Goal: Transaction & Acquisition: Purchase product/service

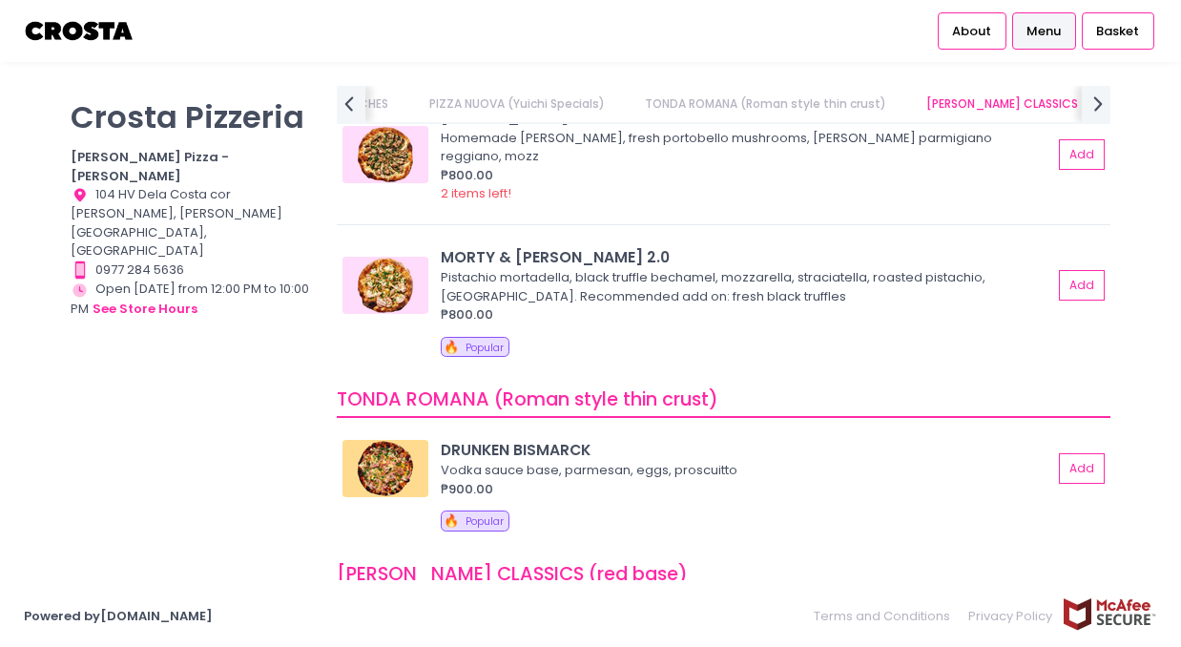
scroll to position [284, 0]
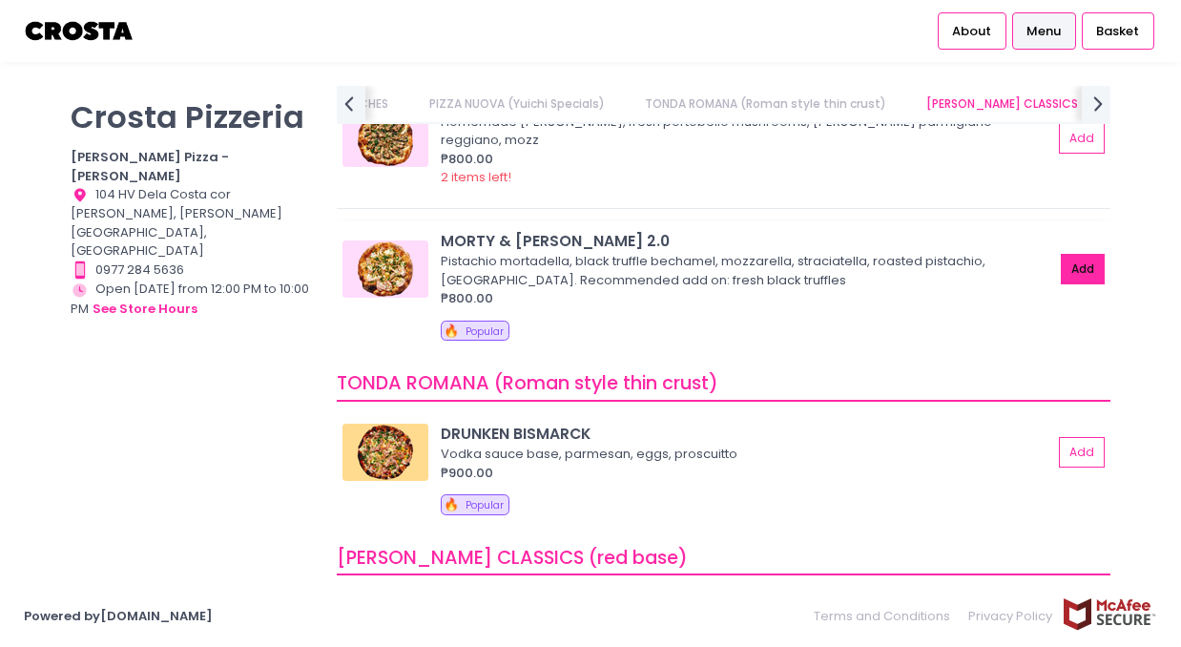
click at [1060, 254] on button "Add" at bounding box center [1083, 269] width 44 height 31
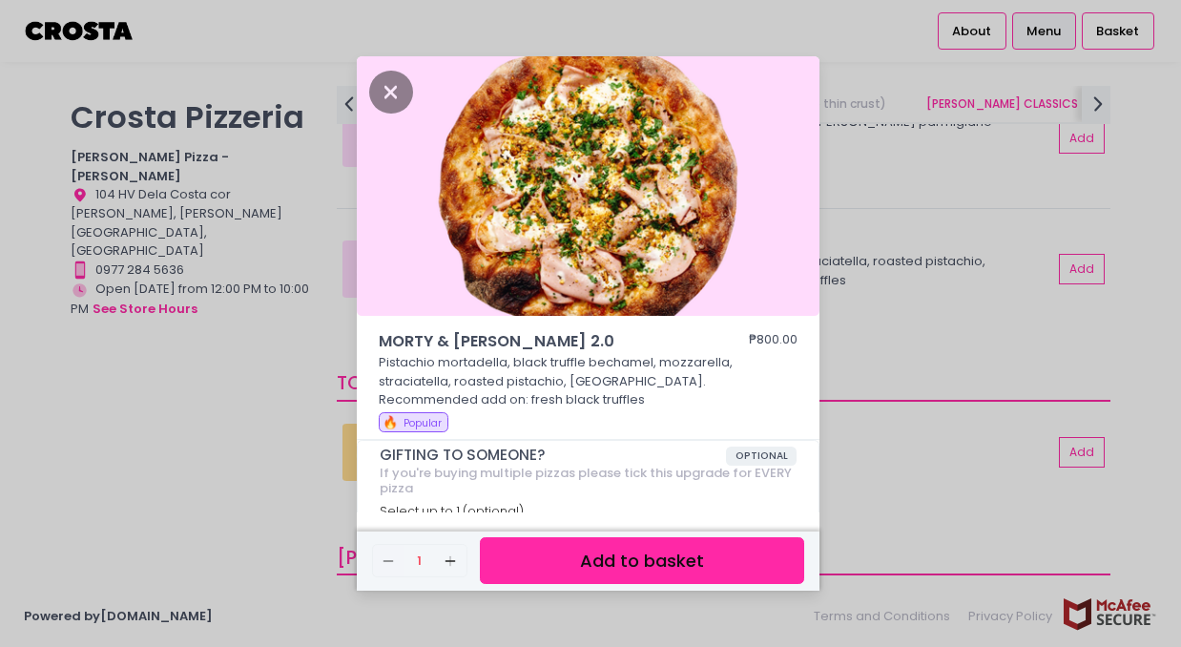
click at [635, 554] on button "Add to basket" at bounding box center [642, 560] width 324 height 47
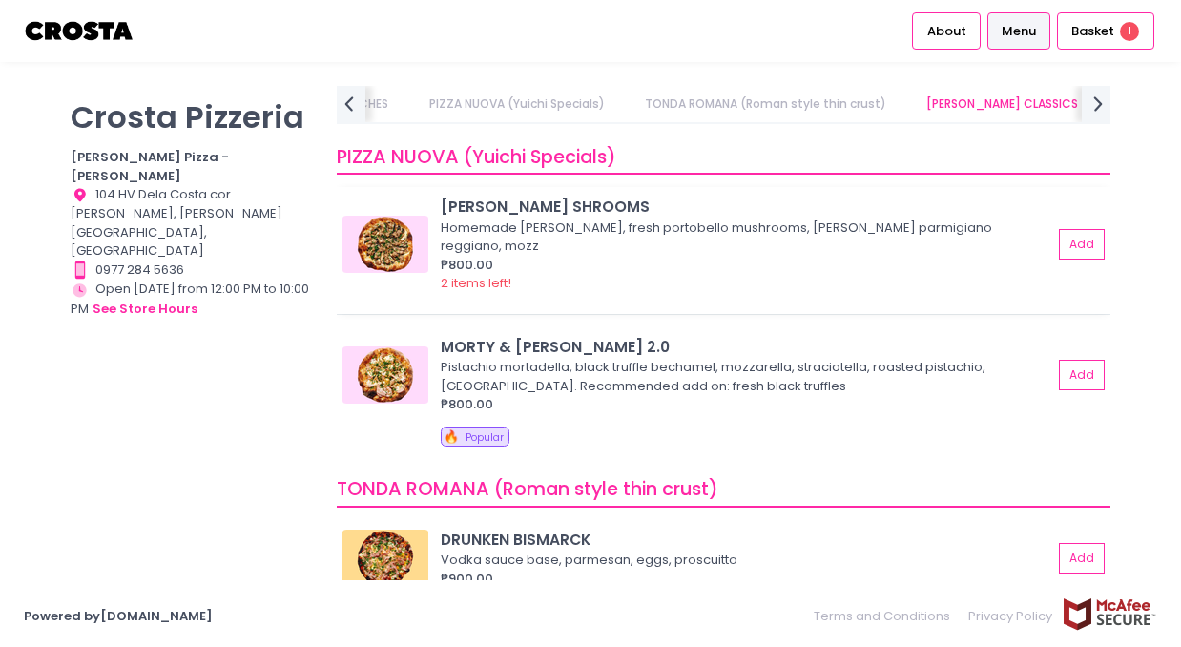
scroll to position [164, 0]
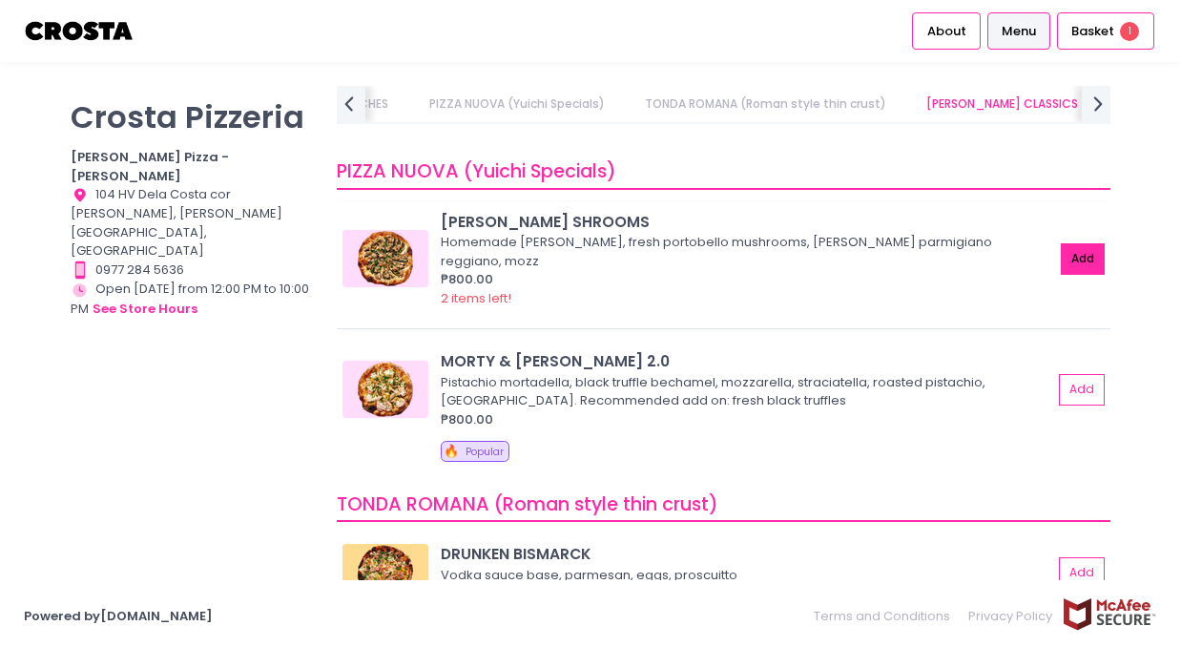
click at [1060, 244] on button "Add" at bounding box center [1083, 258] width 44 height 31
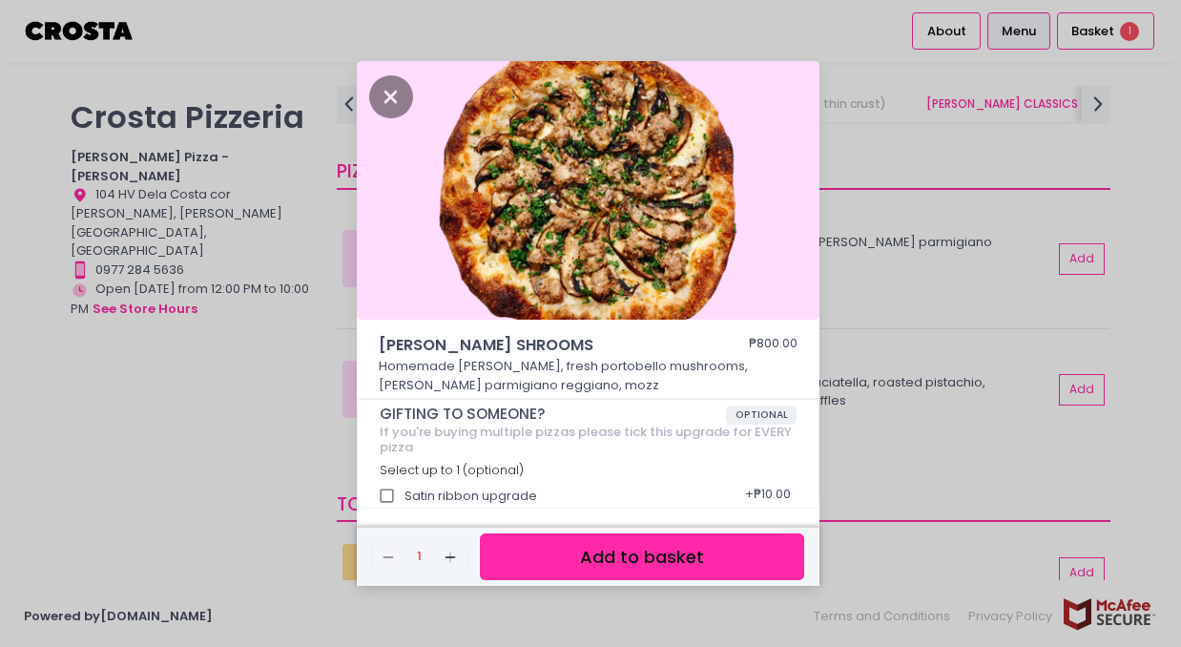
click at [648, 547] on button "Add to basket" at bounding box center [642, 556] width 324 height 47
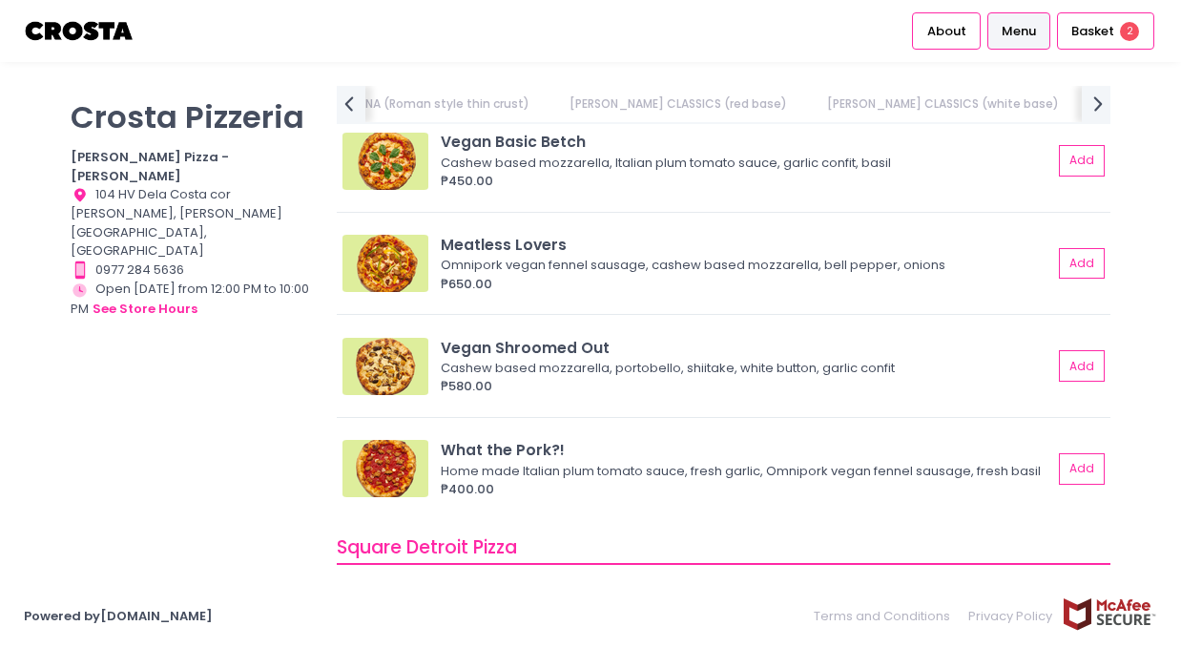
scroll to position [0, 0]
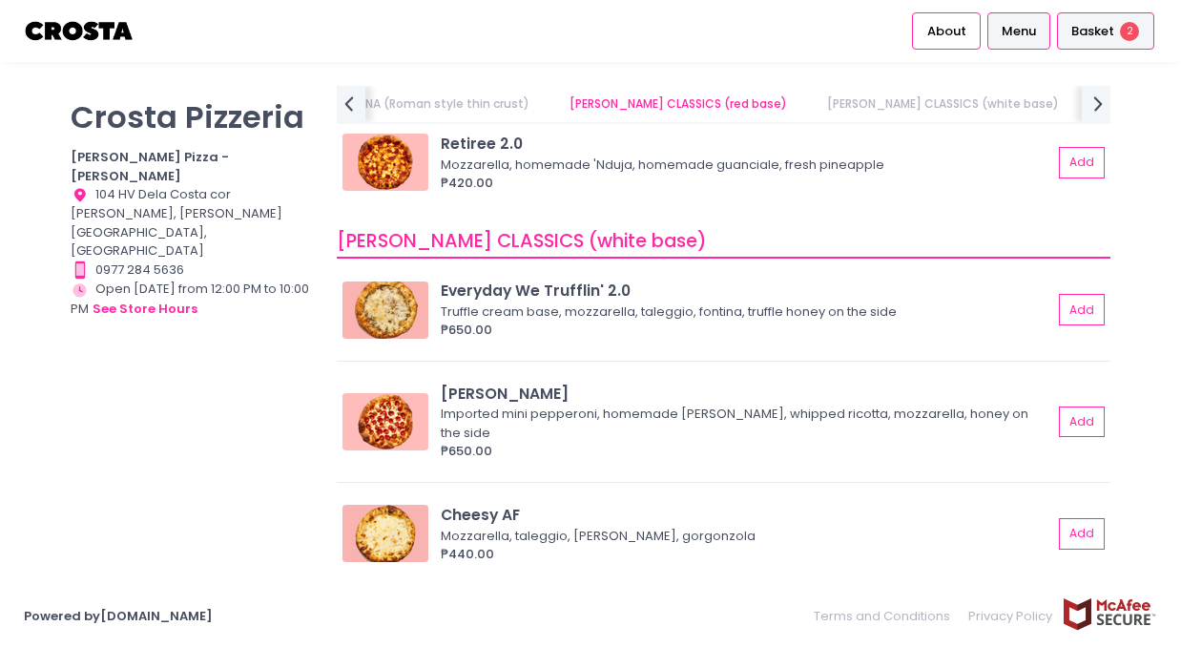
click at [1060, 32] on span "Basket" at bounding box center [1093, 31] width 43 height 19
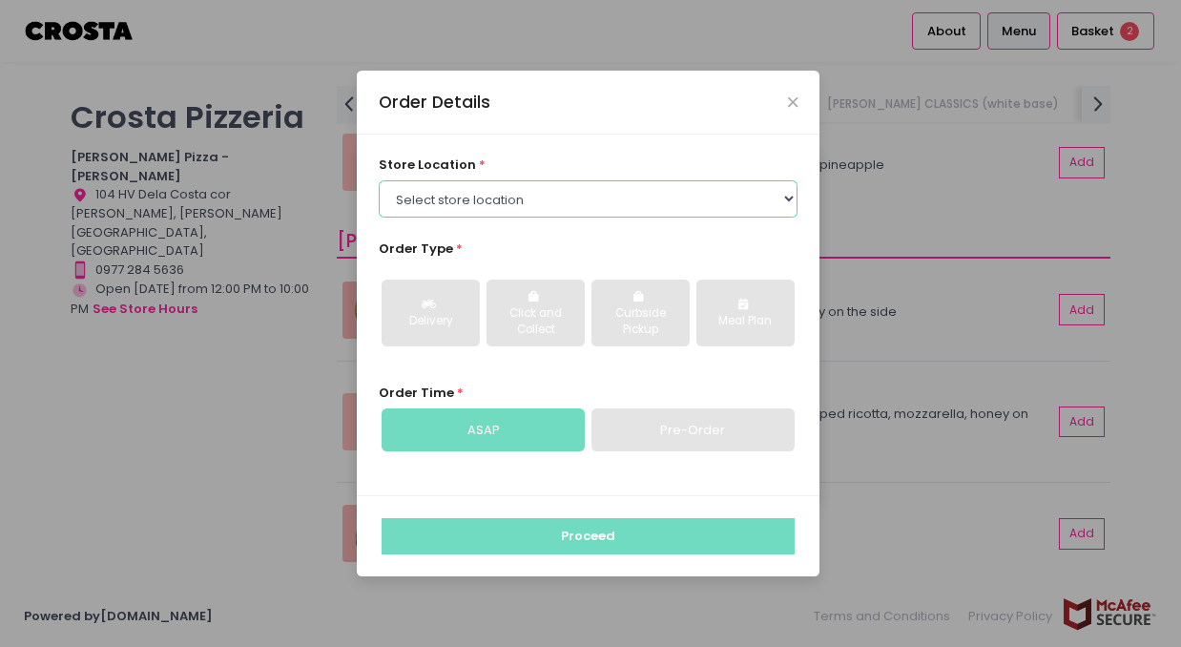
click at [668, 181] on select "Select store location [PERSON_NAME] Pizza - [PERSON_NAME] Pizza - [GEOGRAPHIC_D…" at bounding box center [589, 198] width 420 height 36
select select "5fabb2e53664a8677beaeb89"
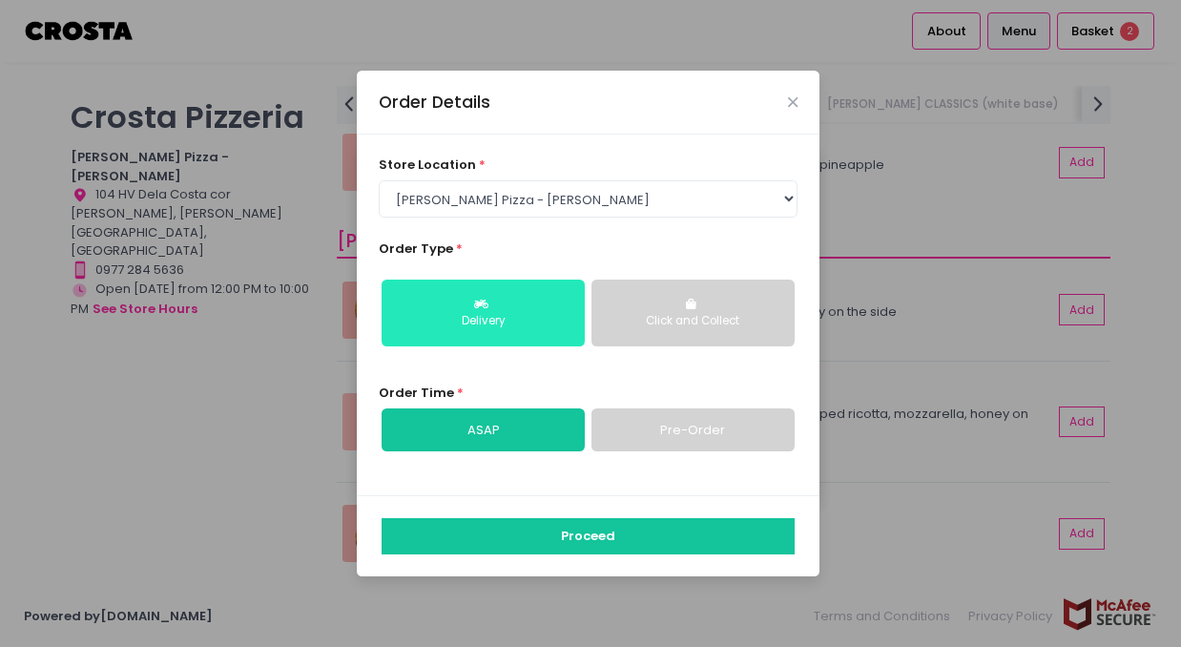
click at [538, 317] on div "Delivery" at bounding box center [483, 321] width 177 height 17
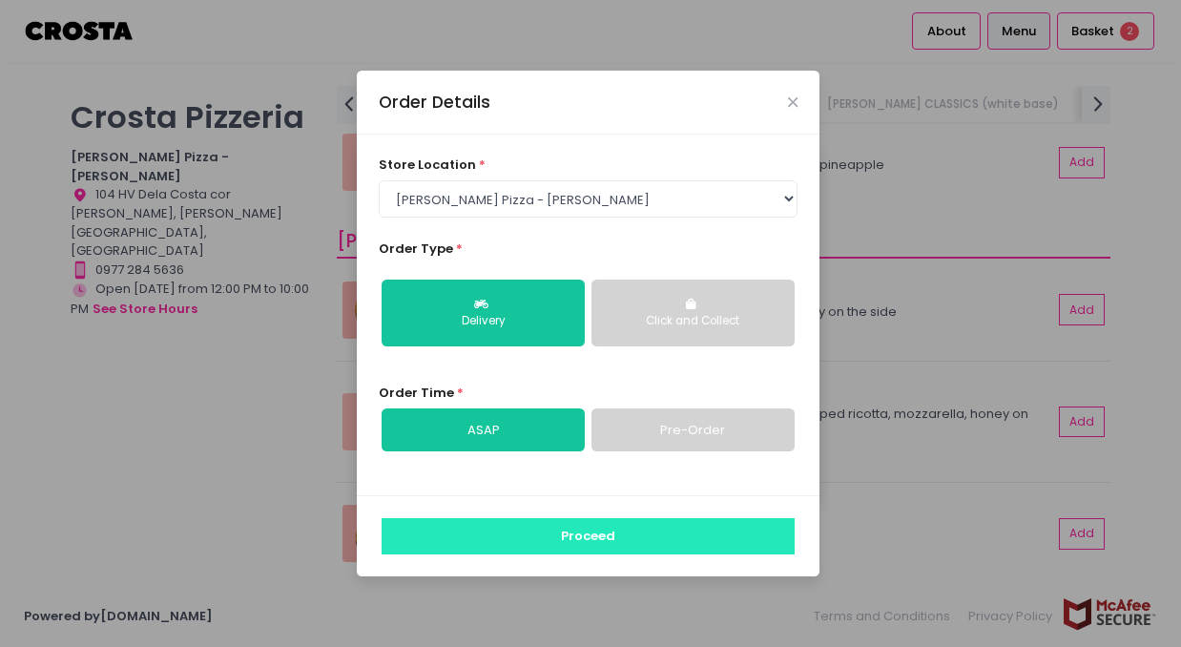
click at [570, 526] on button "Proceed" at bounding box center [588, 536] width 413 height 36
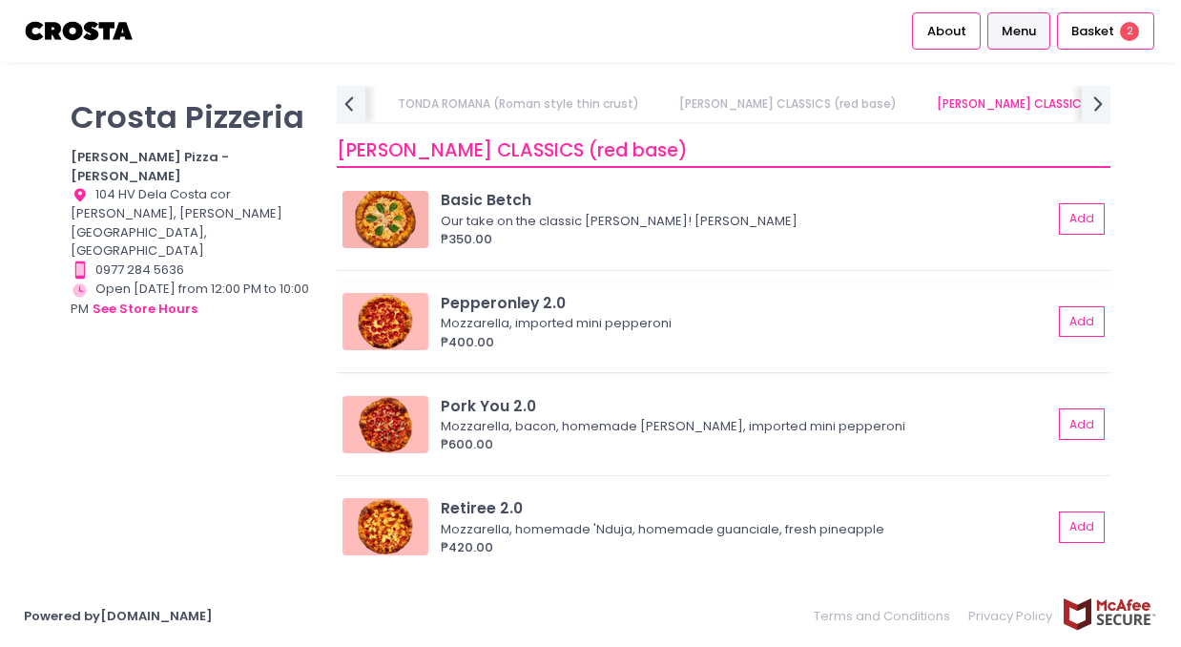
scroll to position [682, 0]
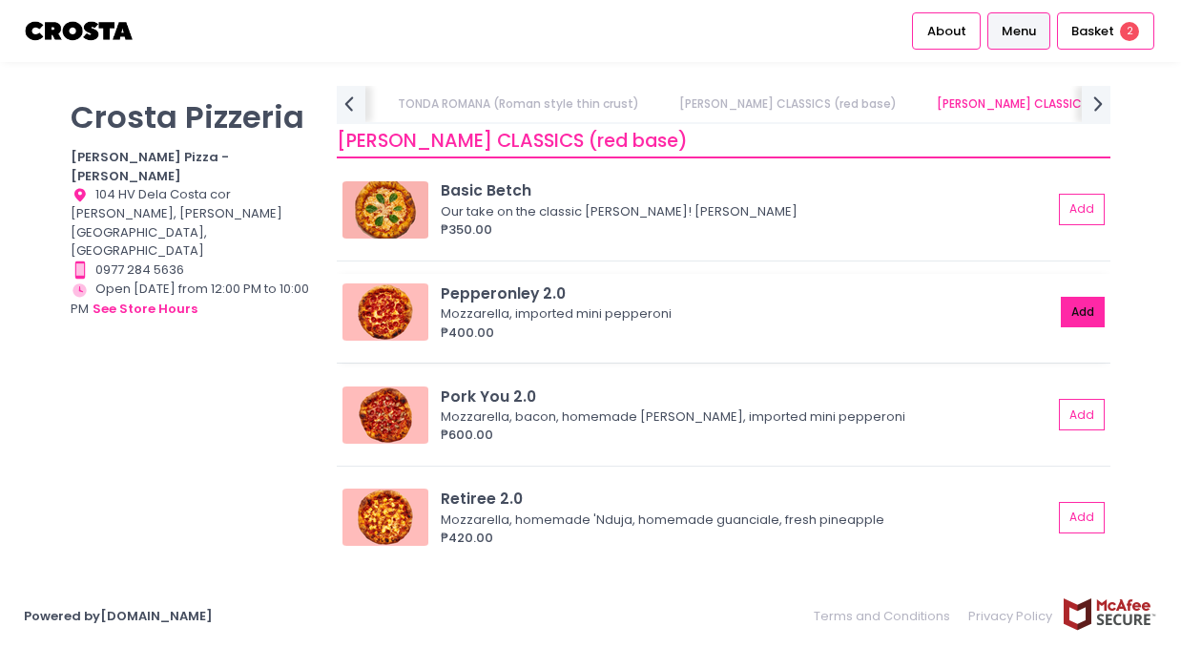
click at [1060, 322] on button "Add" at bounding box center [1083, 312] width 44 height 31
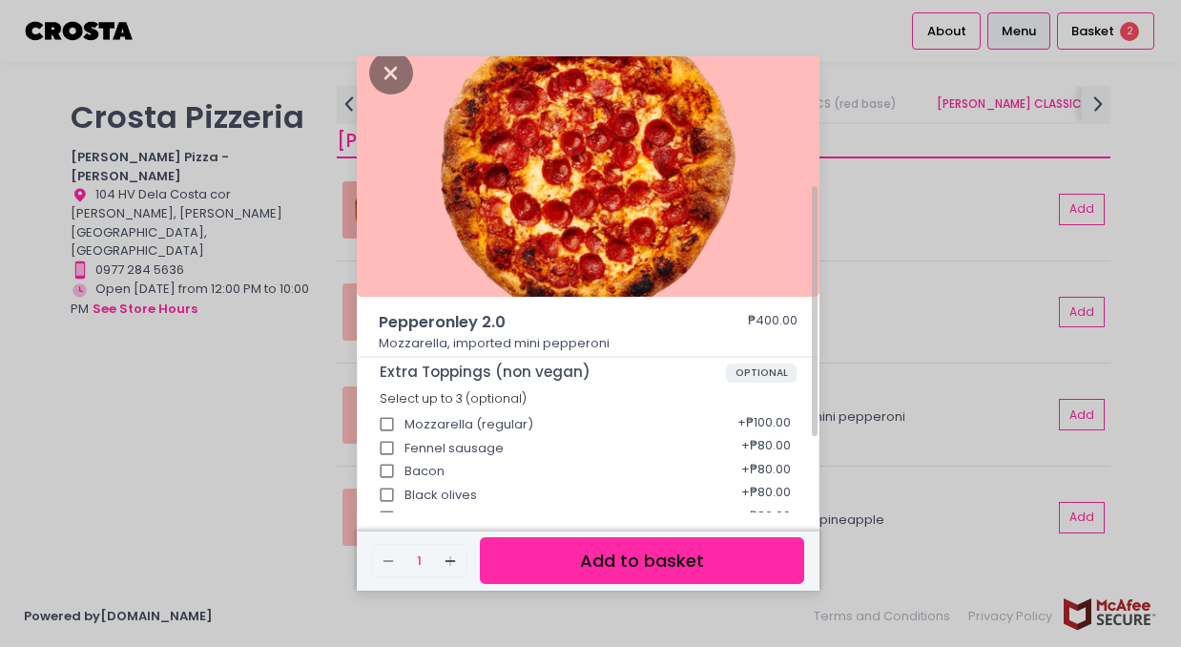
scroll to position [0, 0]
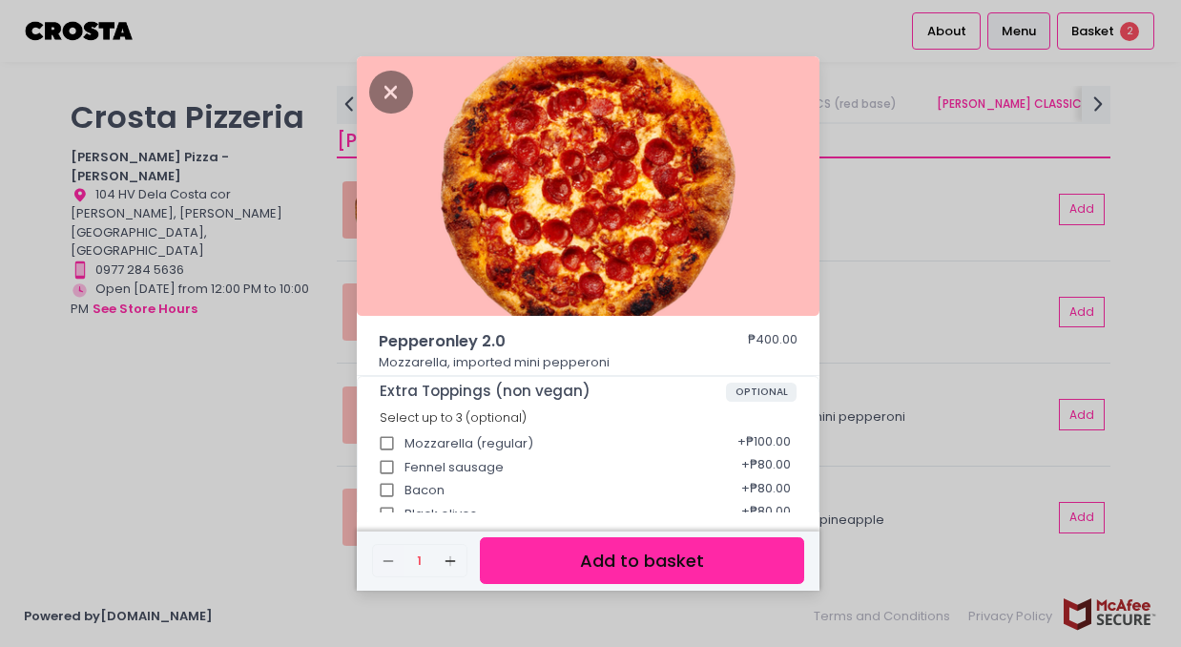
click at [967, 271] on div "Pepperonley 2.0 ₱400.00 Mozzarella, imported mini pepperoni Extra Toppings (non…" at bounding box center [590, 323] width 1181 height 647
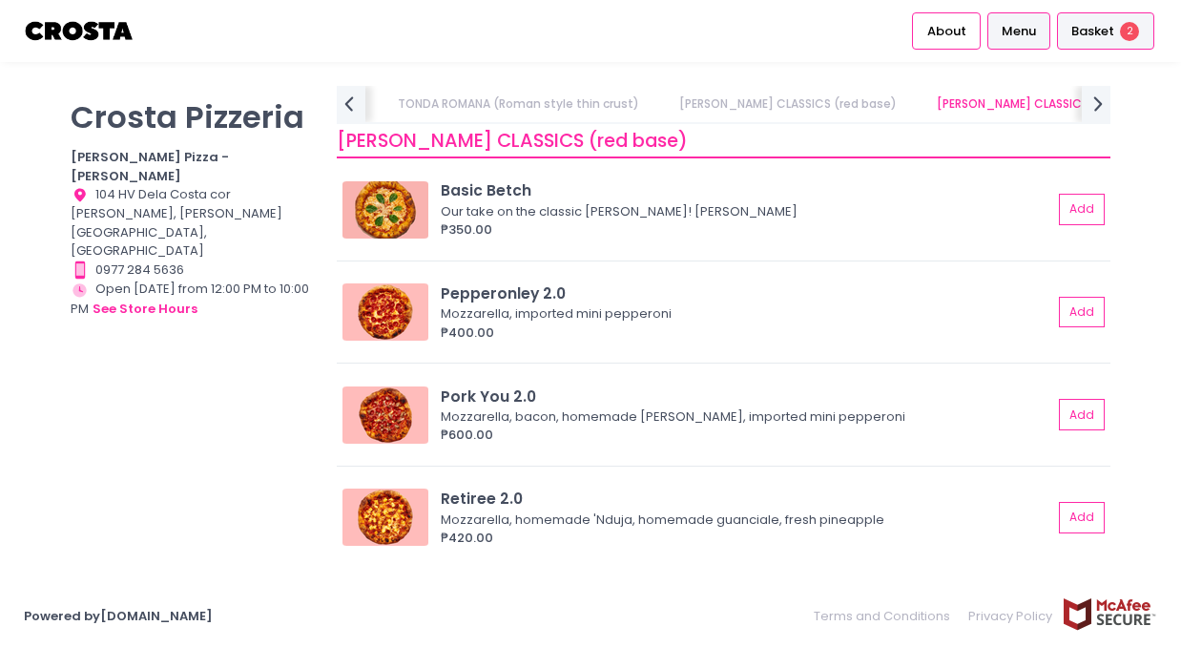
click at [1060, 29] on div "Basket 2" at bounding box center [1105, 30] width 97 height 37
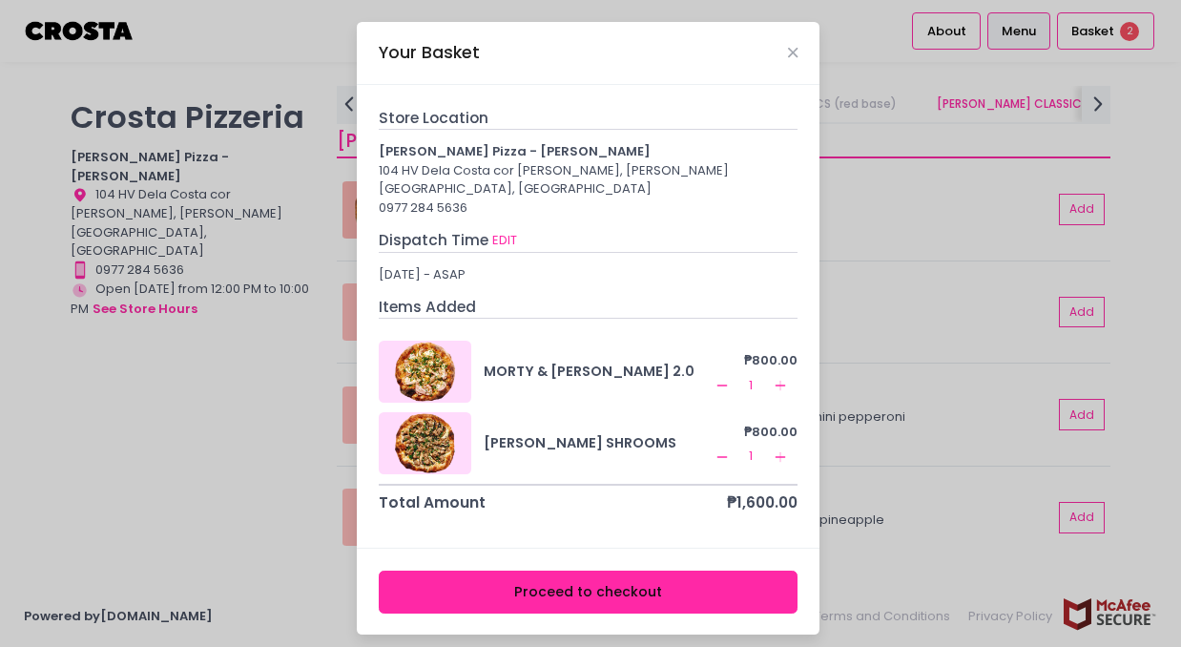
click at [871, 327] on div "Your Basket Store Location [PERSON_NAME] Pizza - [PERSON_NAME] 104 HV Dela Cost…" at bounding box center [590, 323] width 1181 height 647
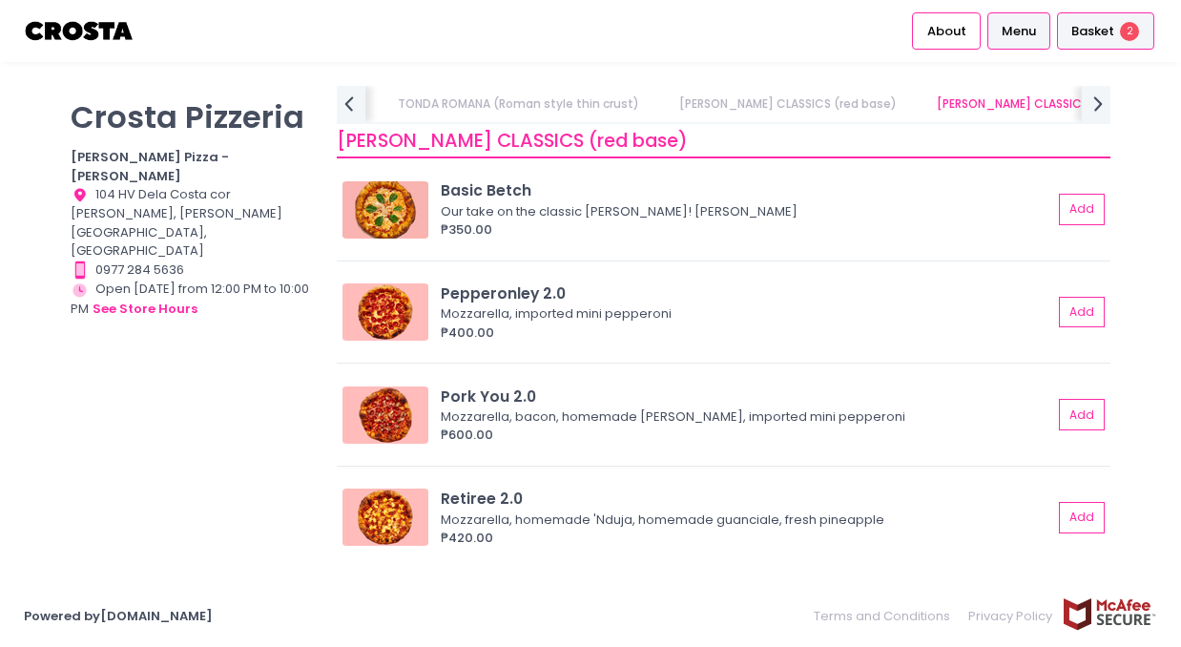
click at [1060, 42] on div "Basket 2" at bounding box center [1105, 30] width 97 height 37
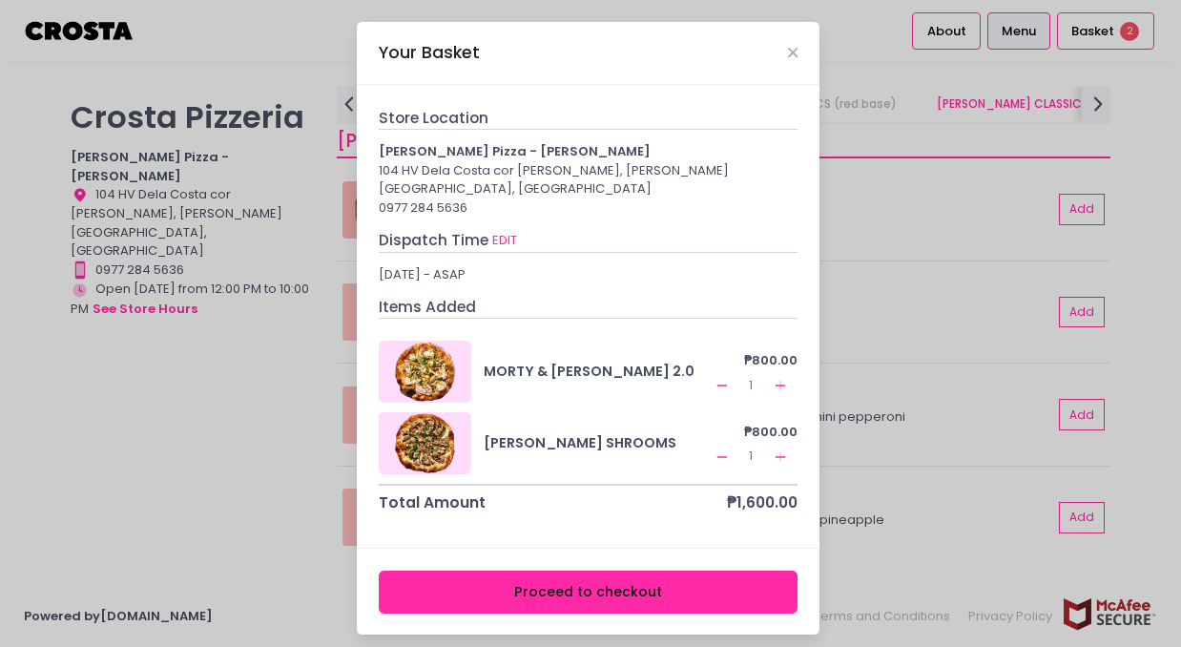
click at [688, 573] on button "Proceed to checkout" at bounding box center [589, 592] width 420 height 43
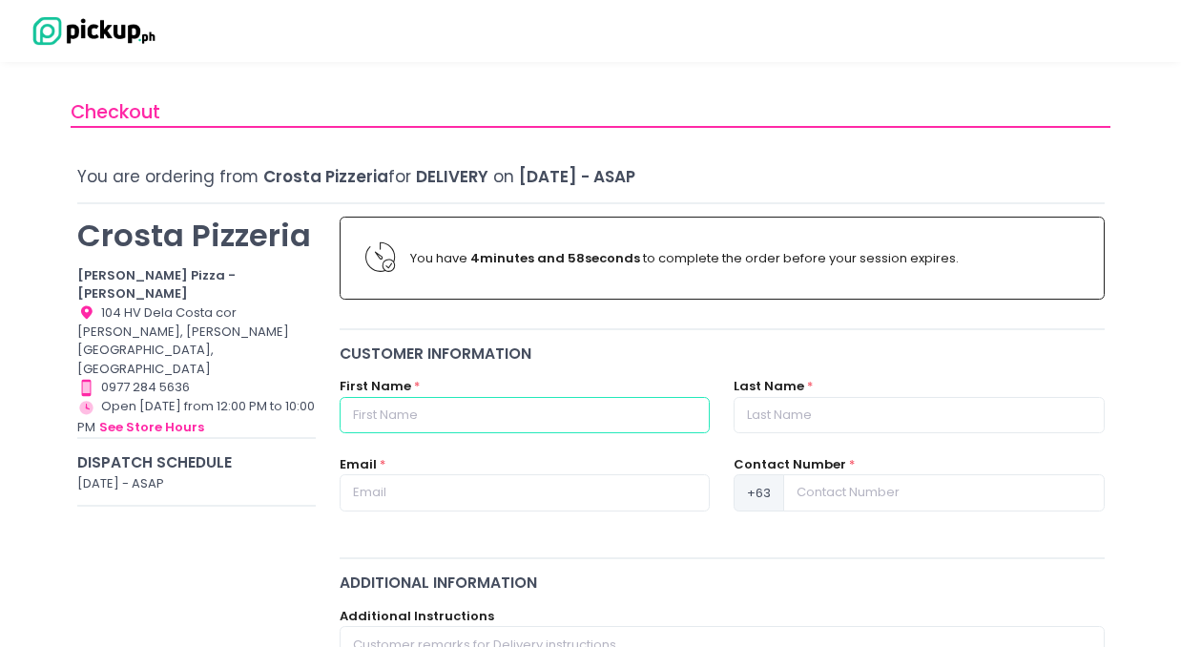
click at [568, 407] on input "text" at bounding box center [525, 415] width 370 height 36
type input "[PERSON_NAME]"
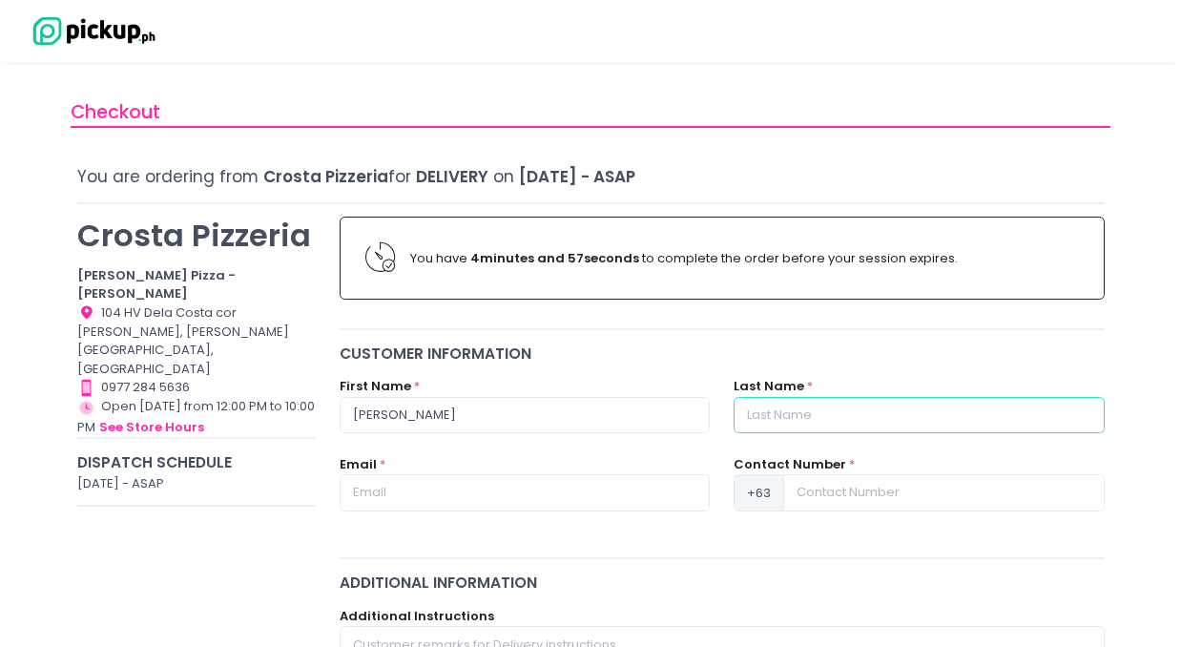
type input "[PERSON_NAME]"
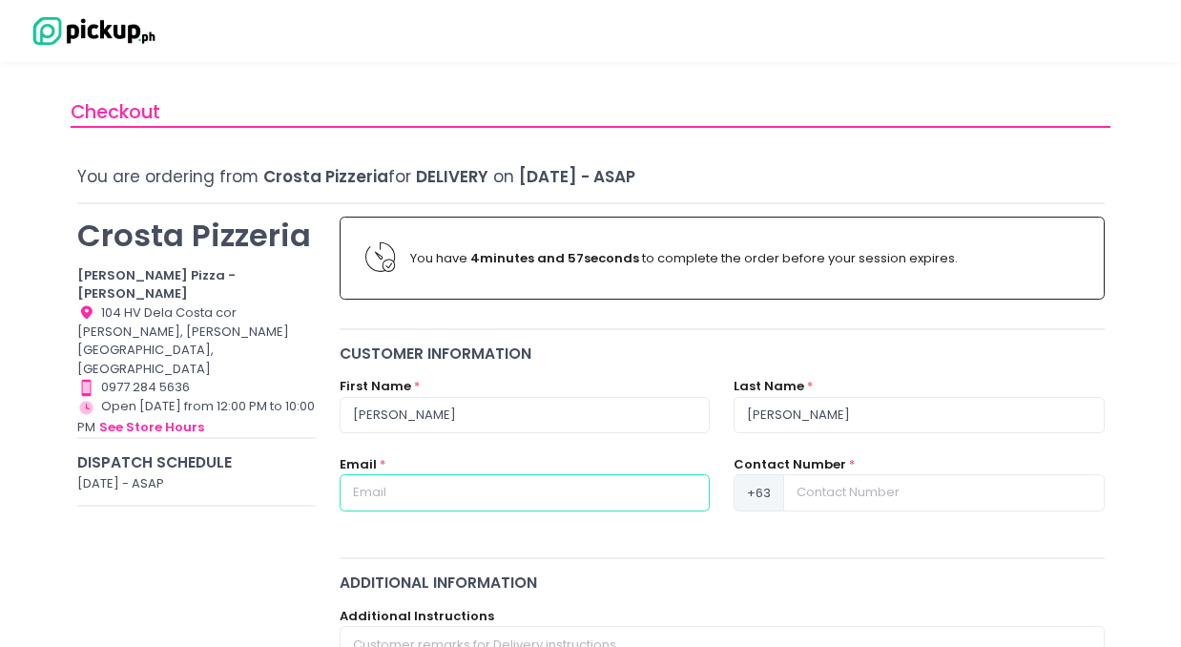
type input "[EMAIL_ADDRESS][DOMAIN_NAME]"
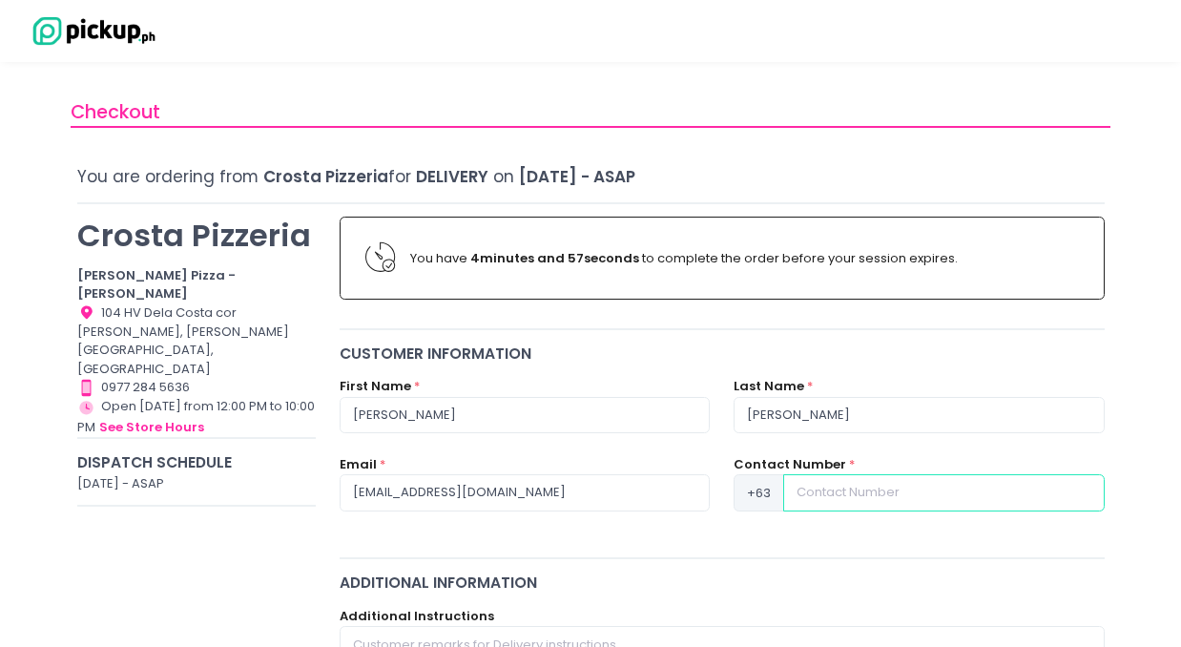
type input "09171160612"
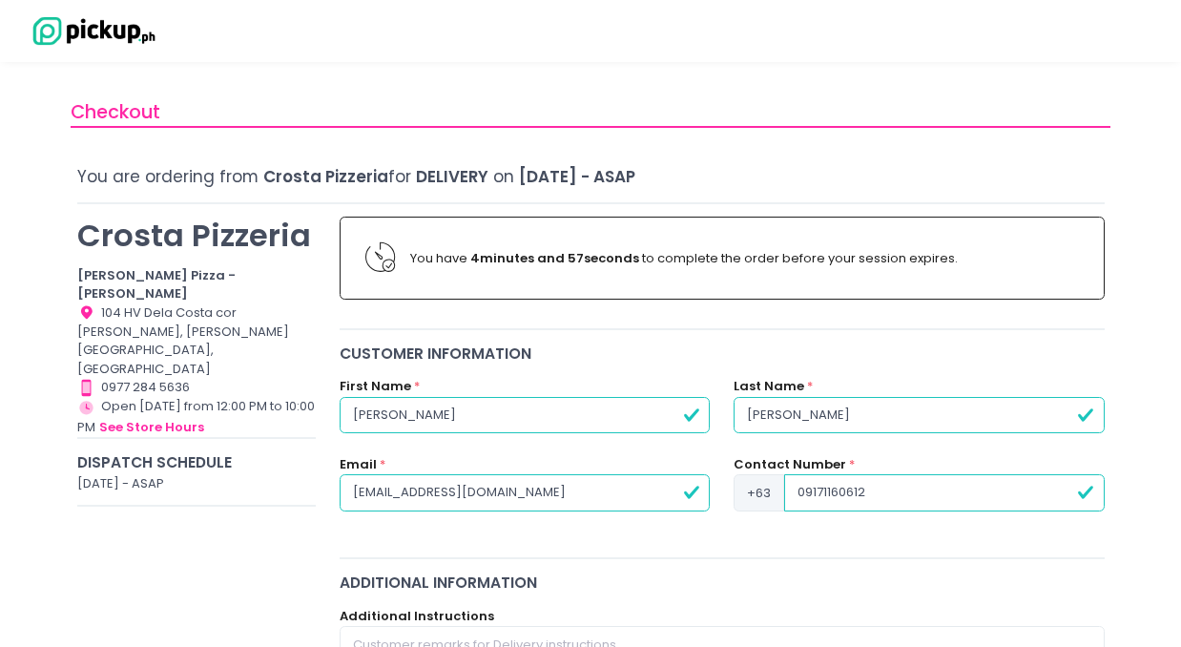
drag, startPoint x: 846, startPoint y: 400, endPoint x: 604, endPoint y: 399, distance: 242.4
click at [604, 399] on div "First Name * [PERSON_NAME] Last Name * [PERSON_NAME]" at bounding box center [722, 416] width 789 height 78
type input "Salita"
click at [803, 486] on input "09171160612" at bounding box center [944, 492] width 320 height 36
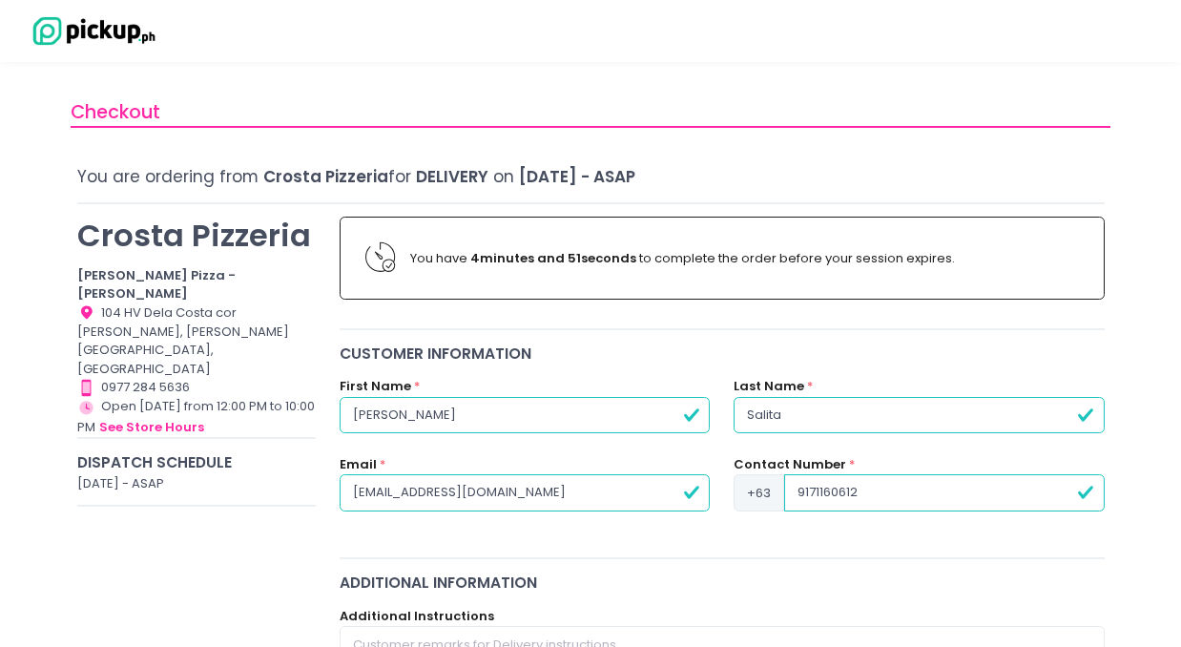
type input "9171160612"
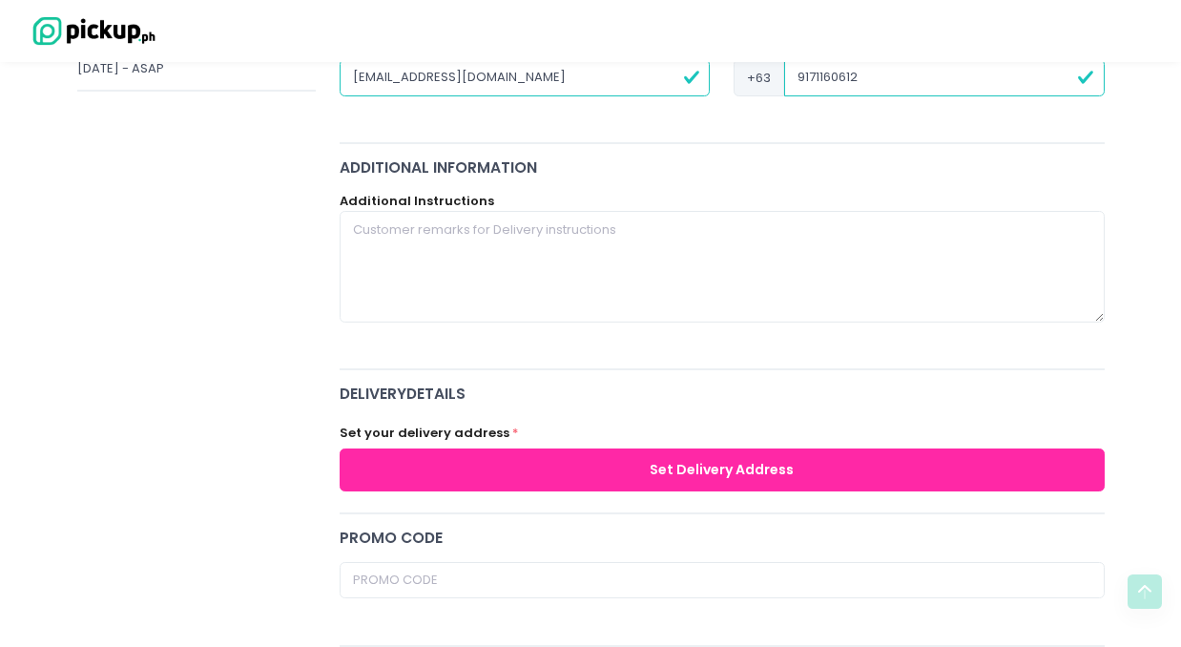
scroll to position [447, 0]
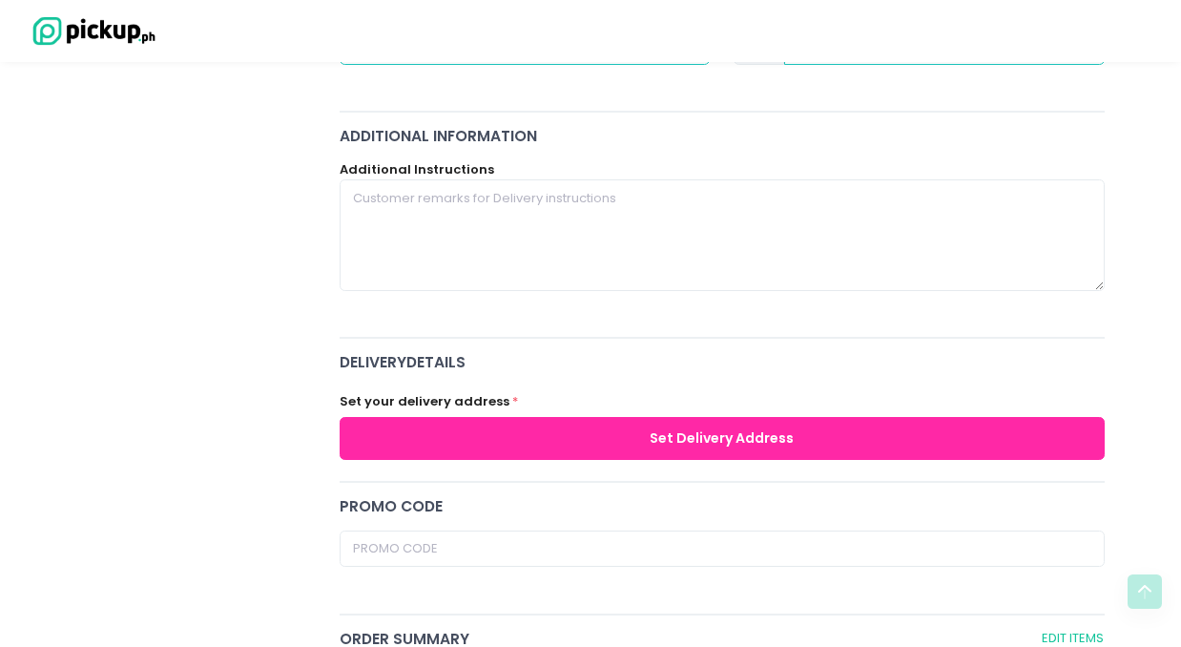
click at [633, 435] on button "Set Delivery Address" at bounding box center [722, 438] width 765 height 43
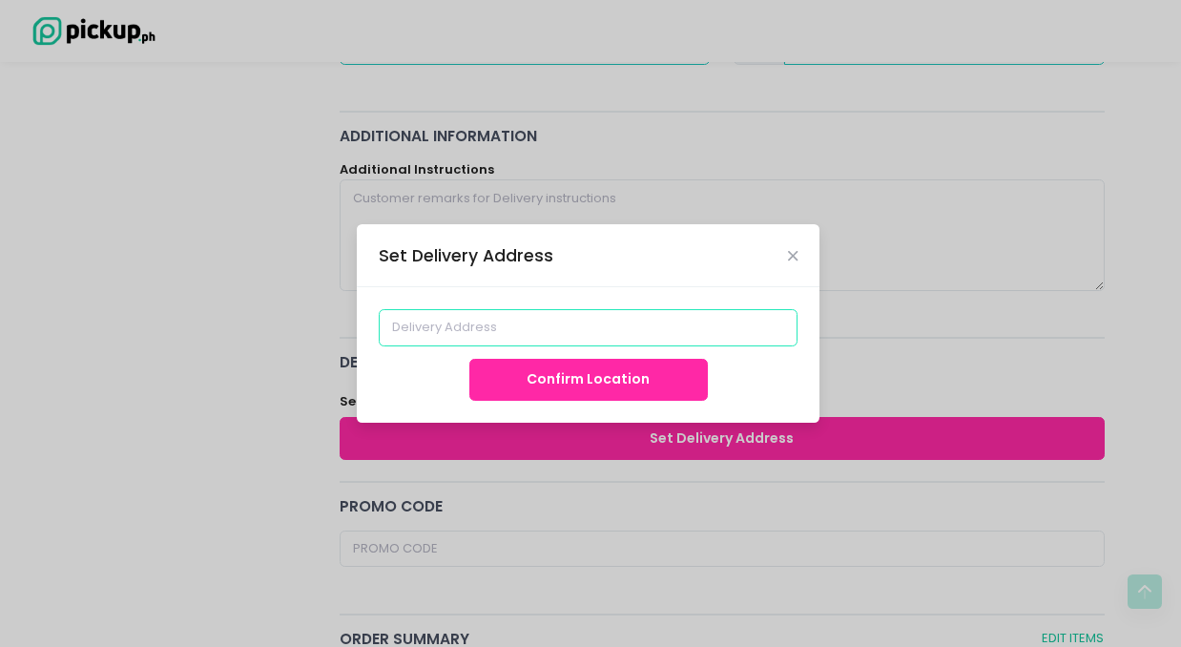
click at [594, 334] on input at bounding box center [589, 327] width 420 height 36
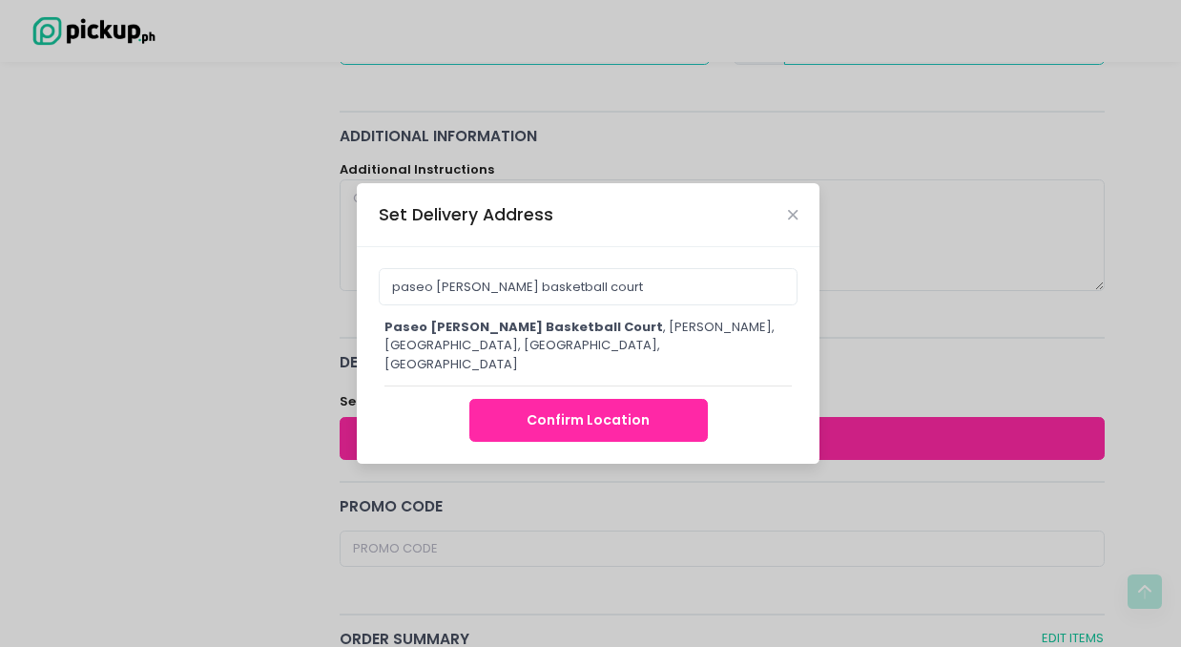
type input "Paseo [PERSON_NAME] Basketball Court, [PERSON_NAME], [GEOGRAPHIC_DATA], [GEOGRA…"
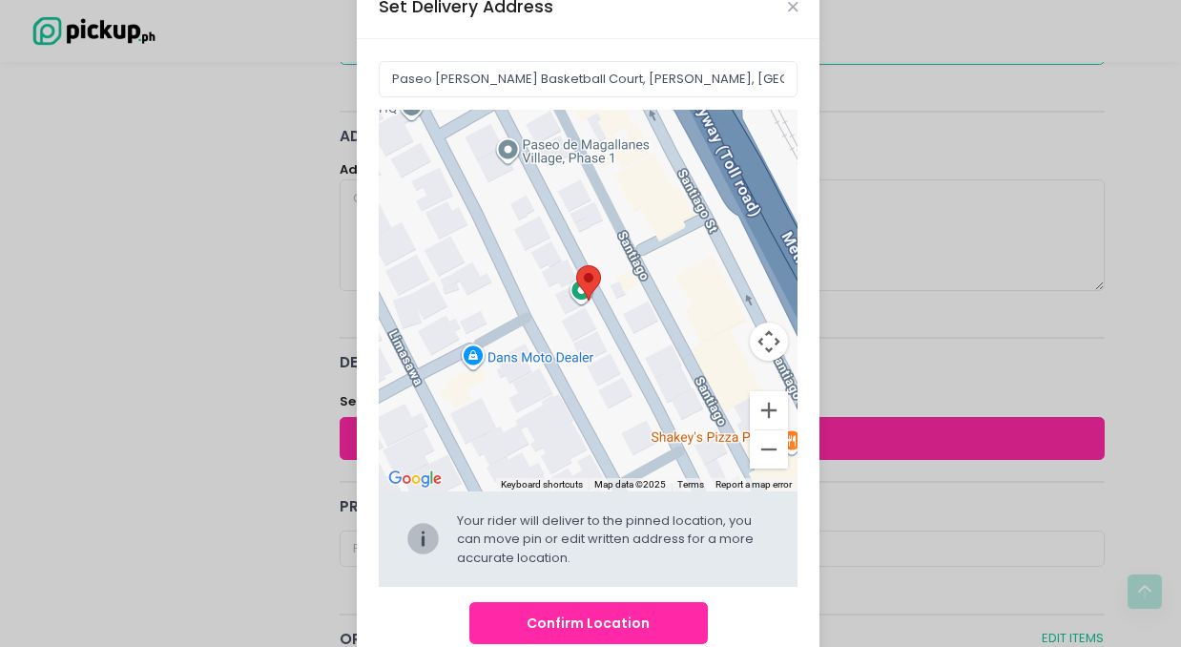
scroll to position [87, 0]
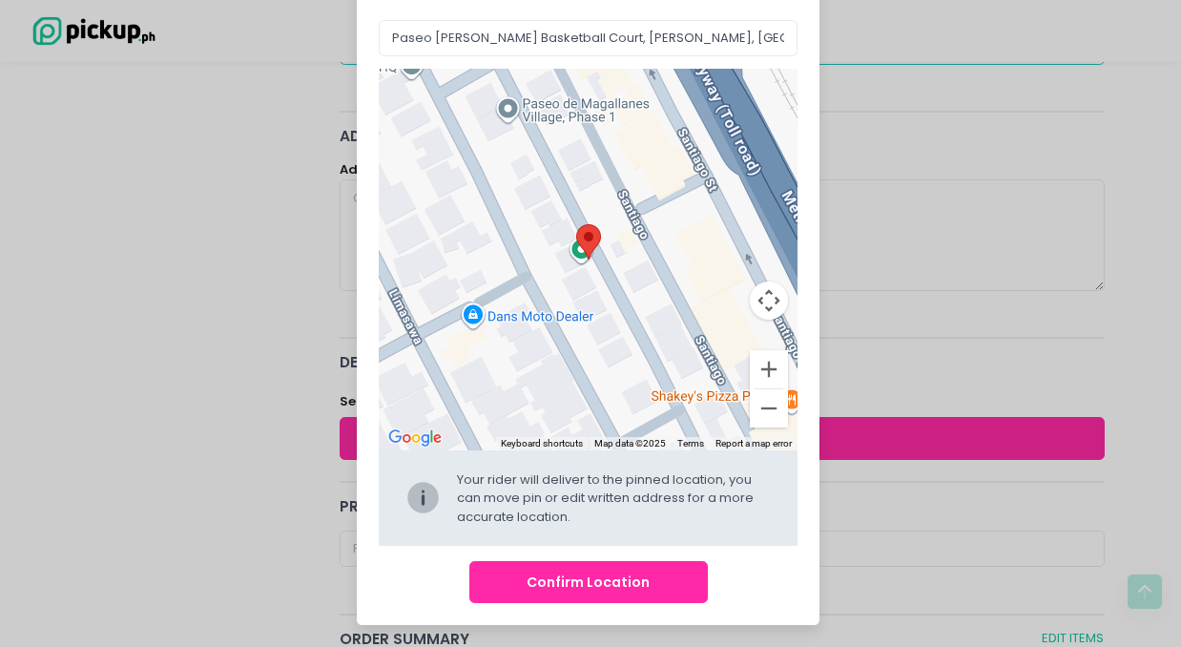
click at [616, 592] on button "Confirm Location" at bounding box center [589, 582] width 239 height 43
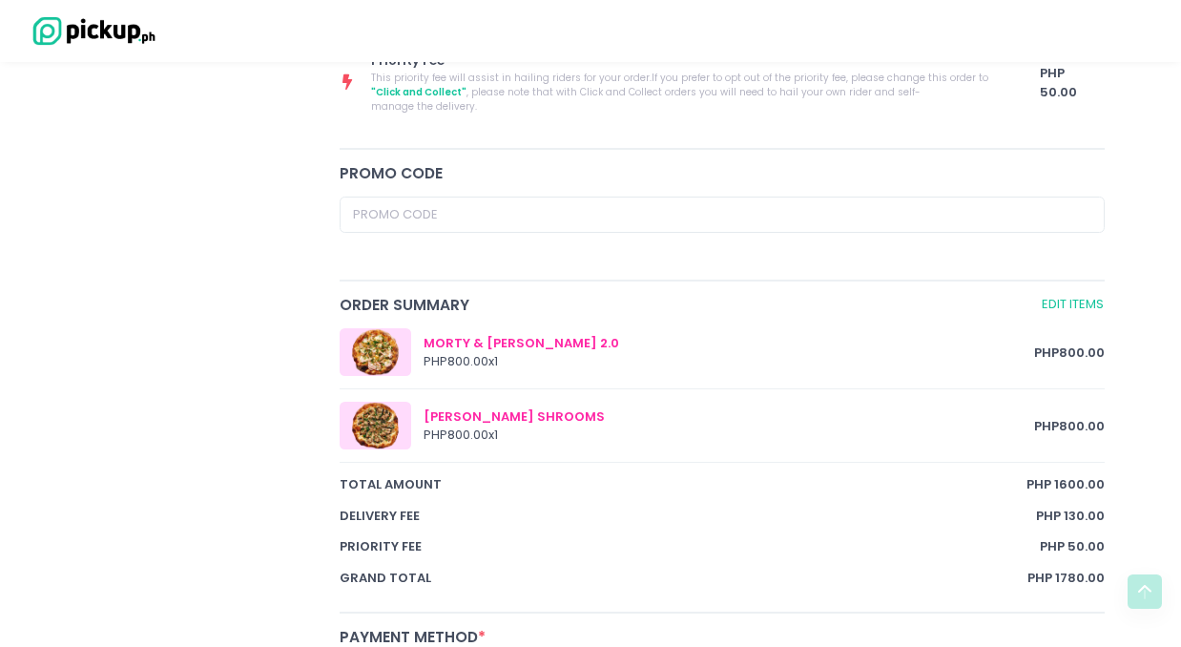
scroll to position [877, 0]
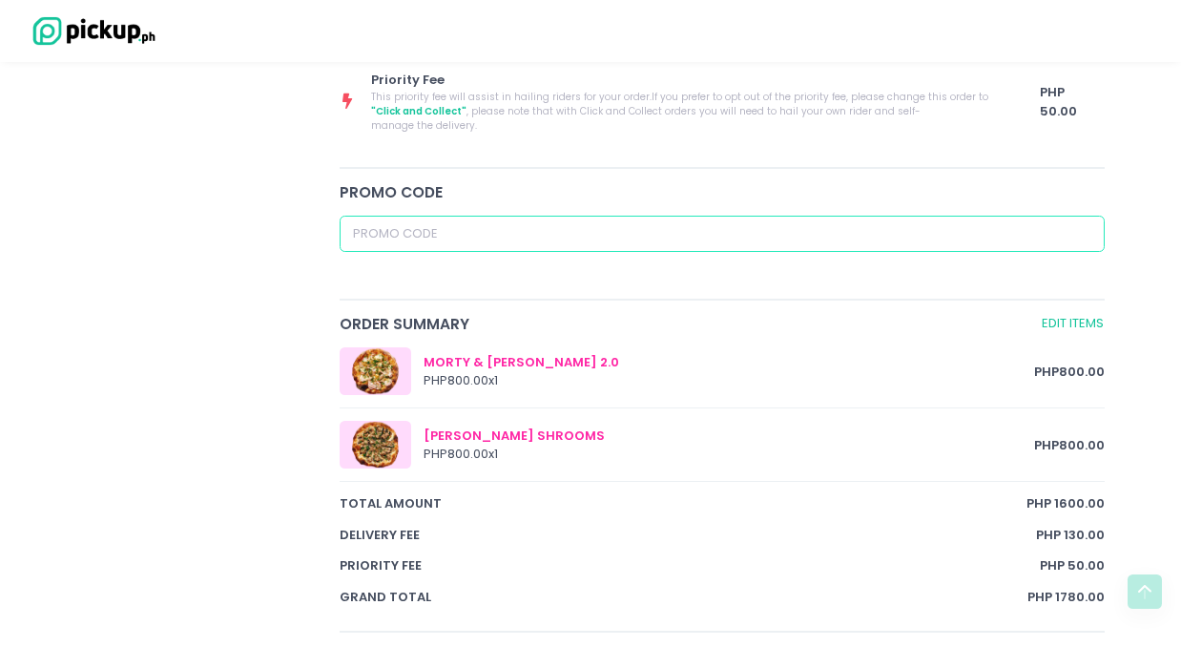
click at [454, 216] on input "text" at bounding box center [722, 234] width 765 height 36
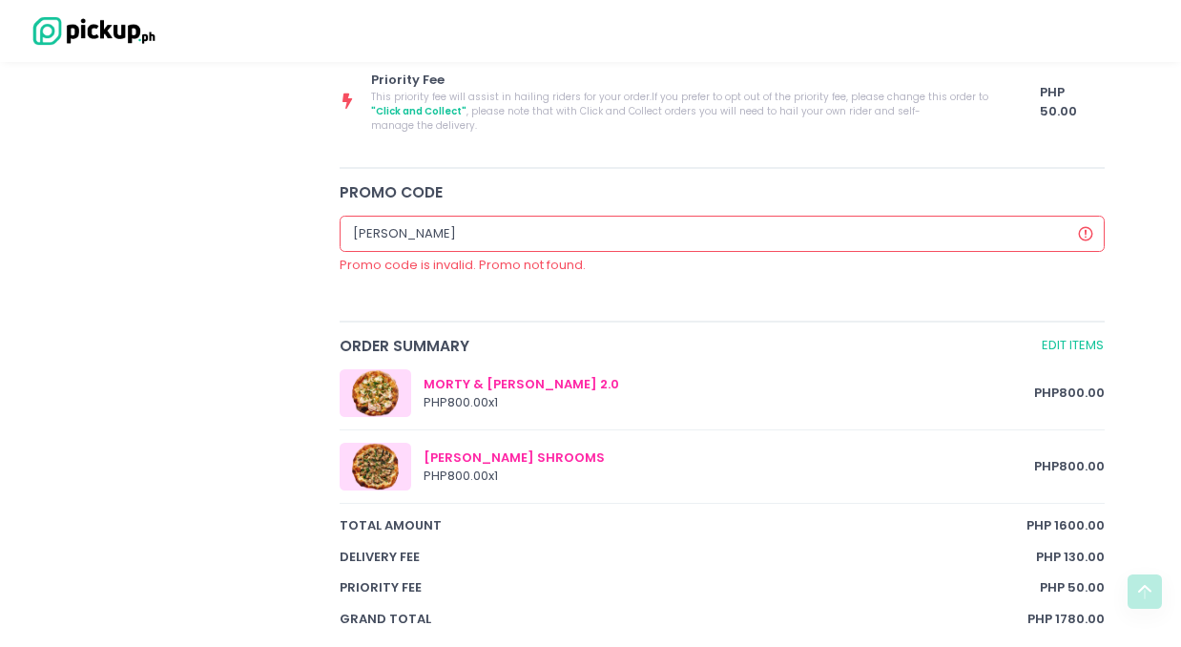
type input "[PERSON_NAME]"
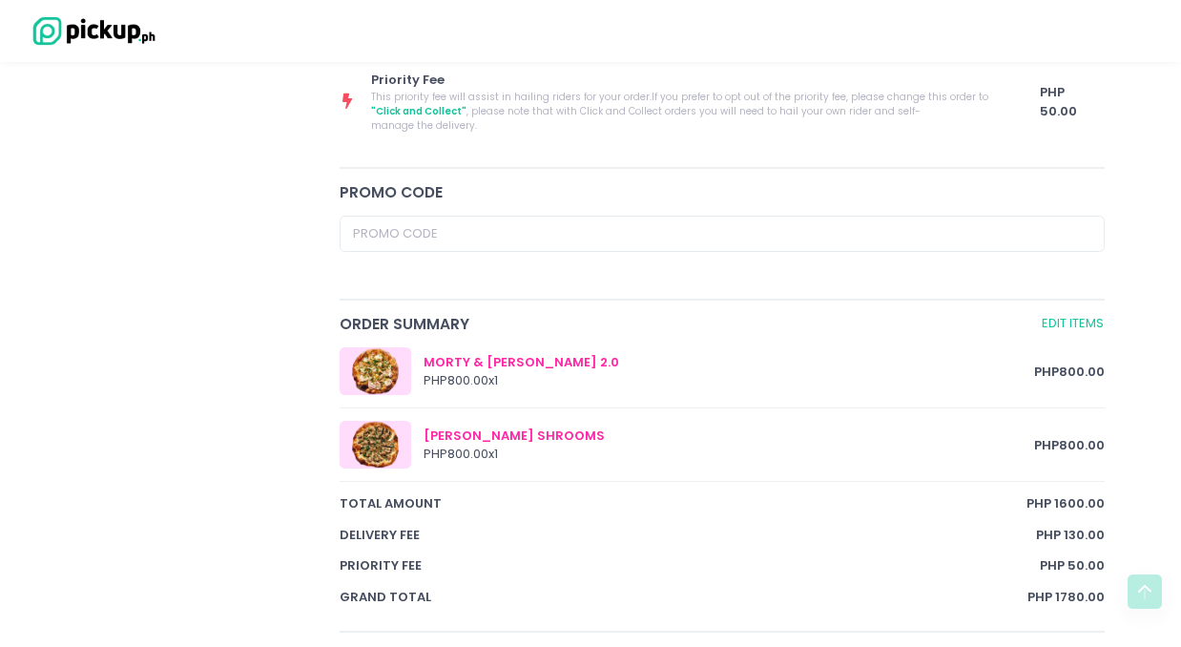
click at [241, 383] on div "[PERSON_NAME] Pizzeria [PERSON_NAME] Pizza - [PERSON_NAME] Location Created wit…" at bounding box center [196, 175] width 263 height 1696
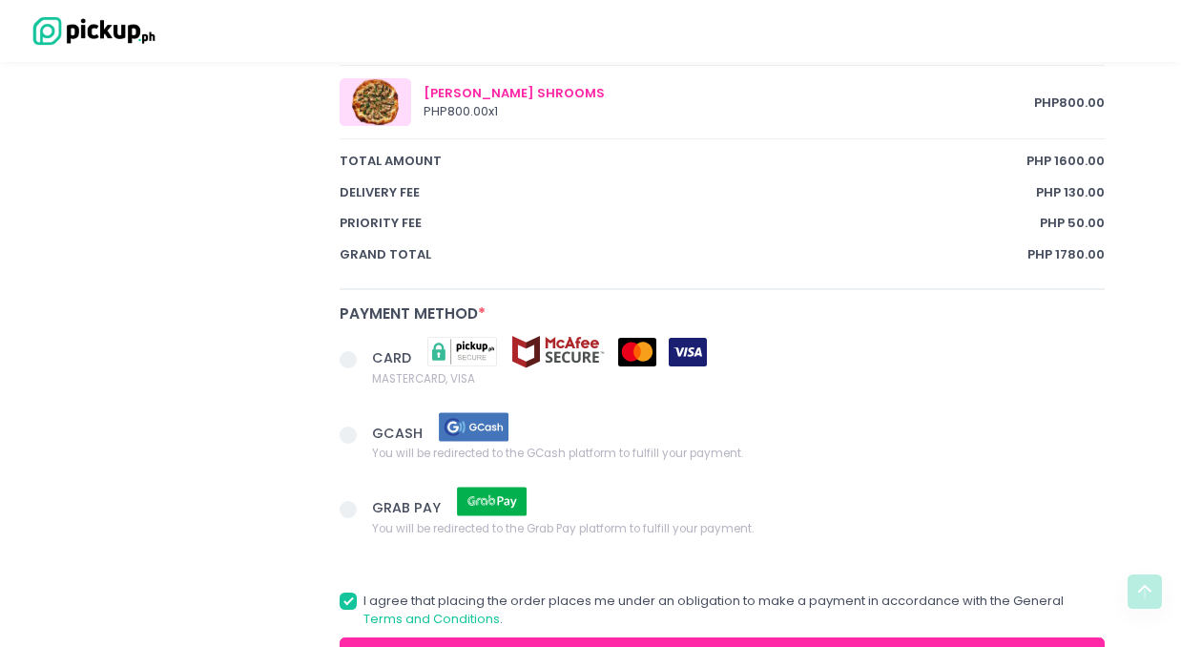
scroll to position [1222, 0]
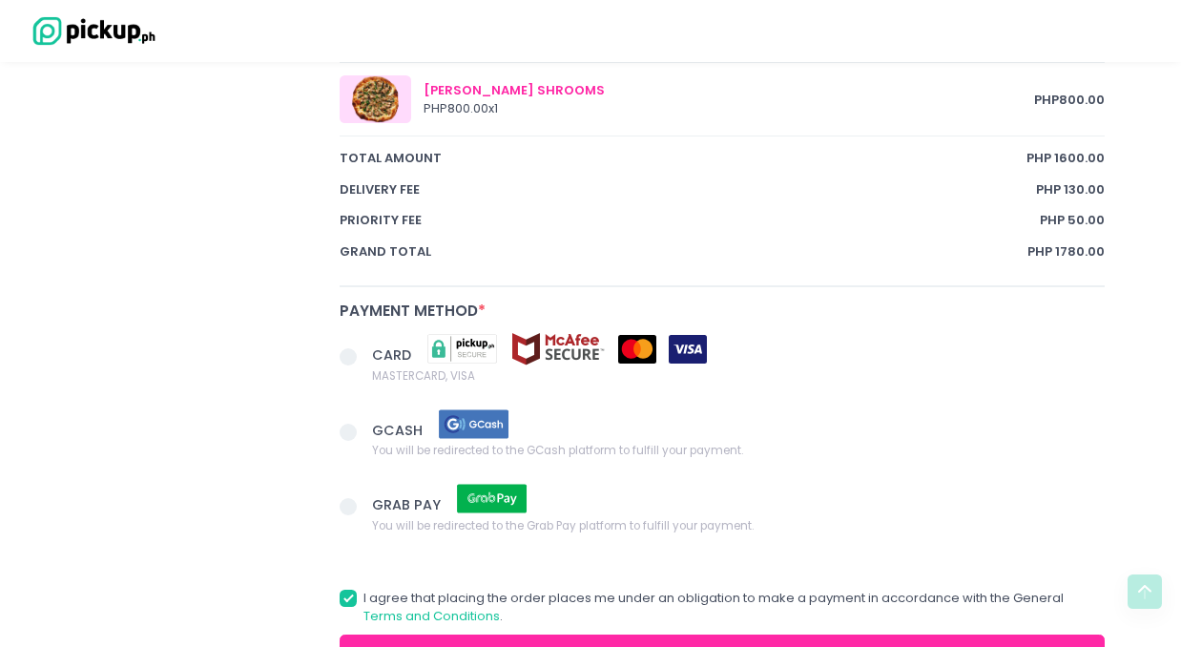
click at [360, 421] on span at bounding box center [356, 434] width 32 height 27
click at [364, 423] on input "GCASH You will be redirected to the GCash platform to fulfill your payment." at bounding box center [370, 429] width 12 height 12
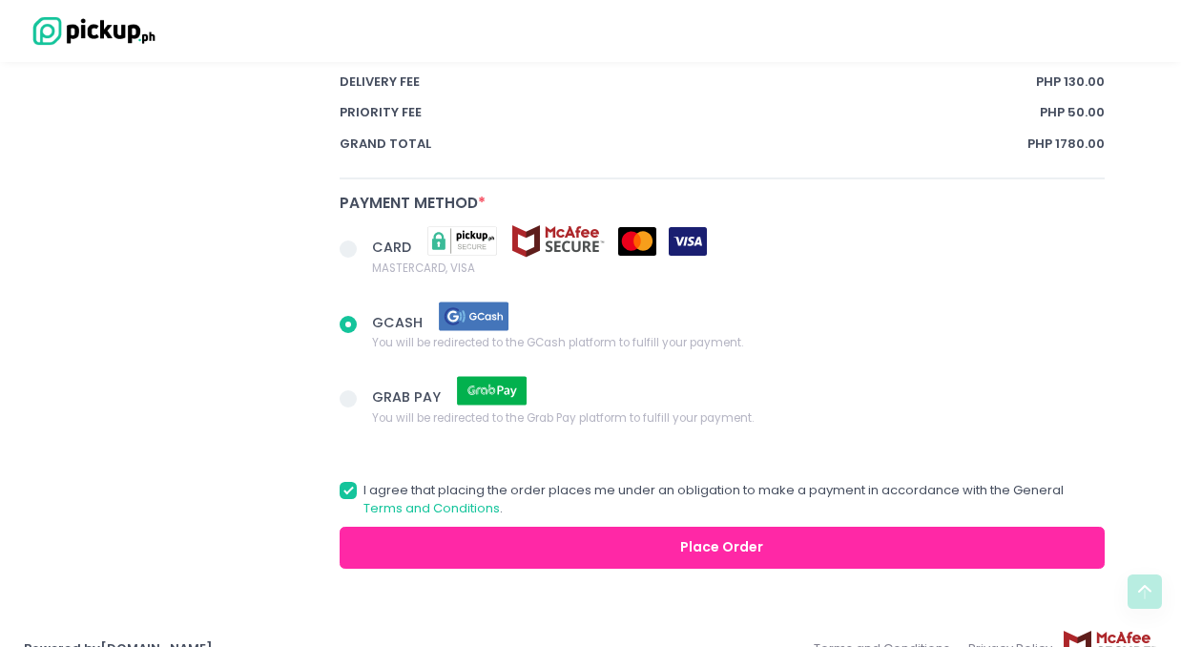
click at [490, 527] on button "Place Order" at bounding box center [722, 548] width 765 height 43
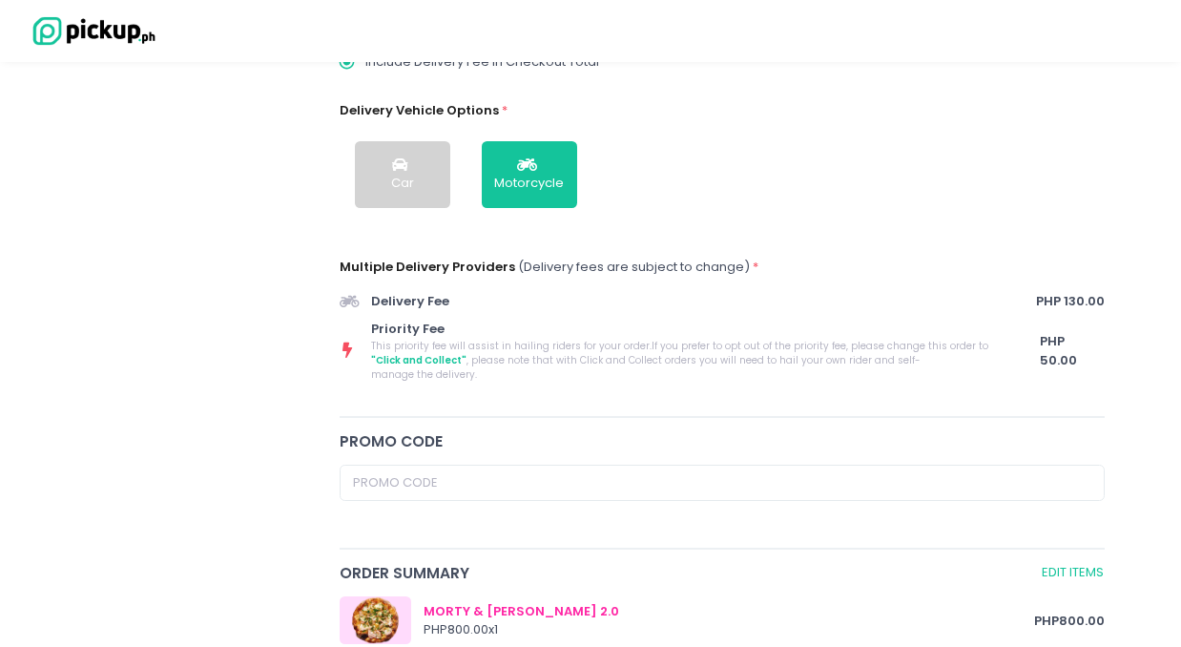
scroll to position [0, 0]
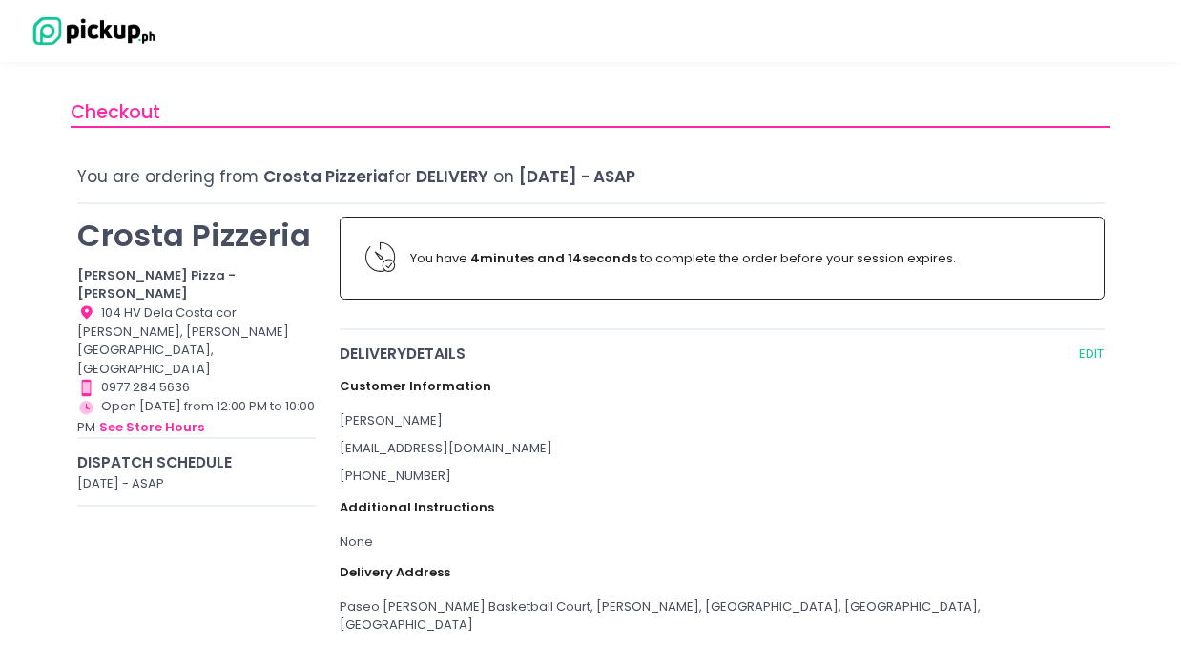
radio input "true"
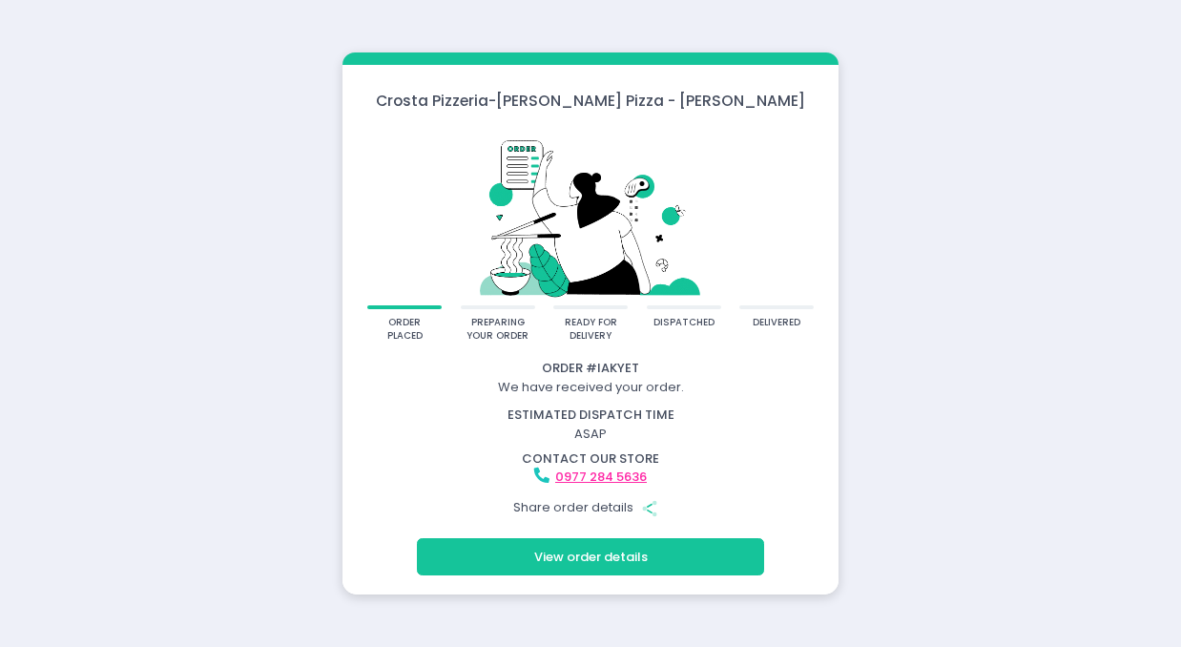
click at [651, 513] on icon "Share Created with Sketch." at bounding box center [649, 508] width 17 height 17
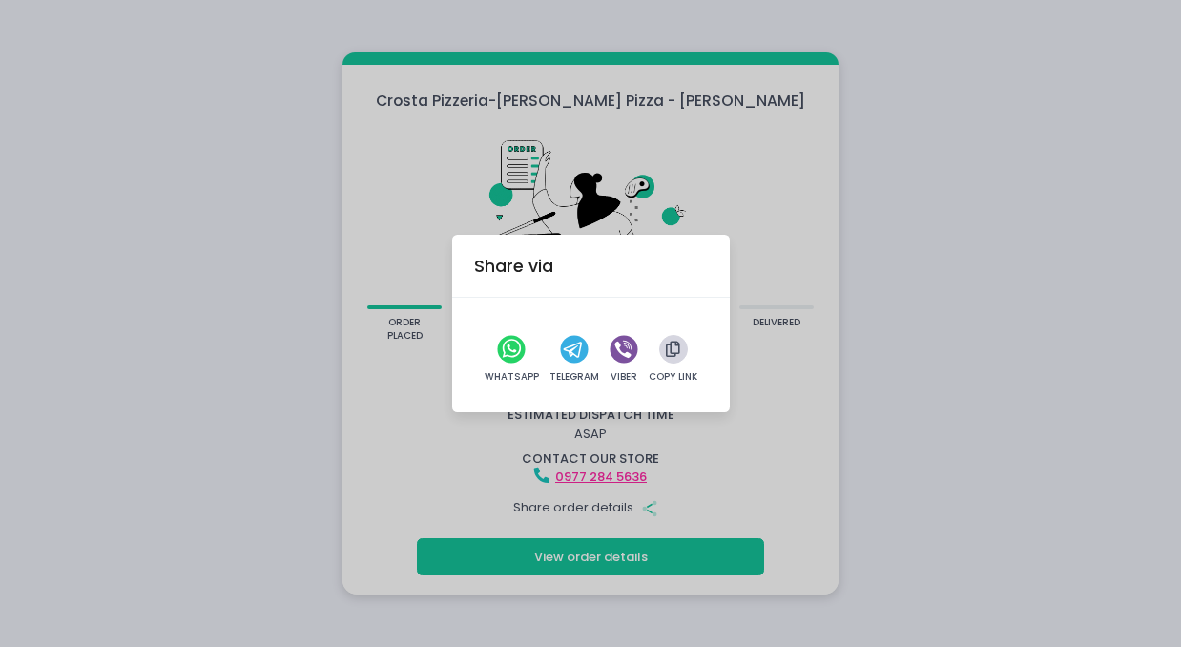
click at [669, 362] on button "button" at bounding box center [673, 349] width 29 height 29
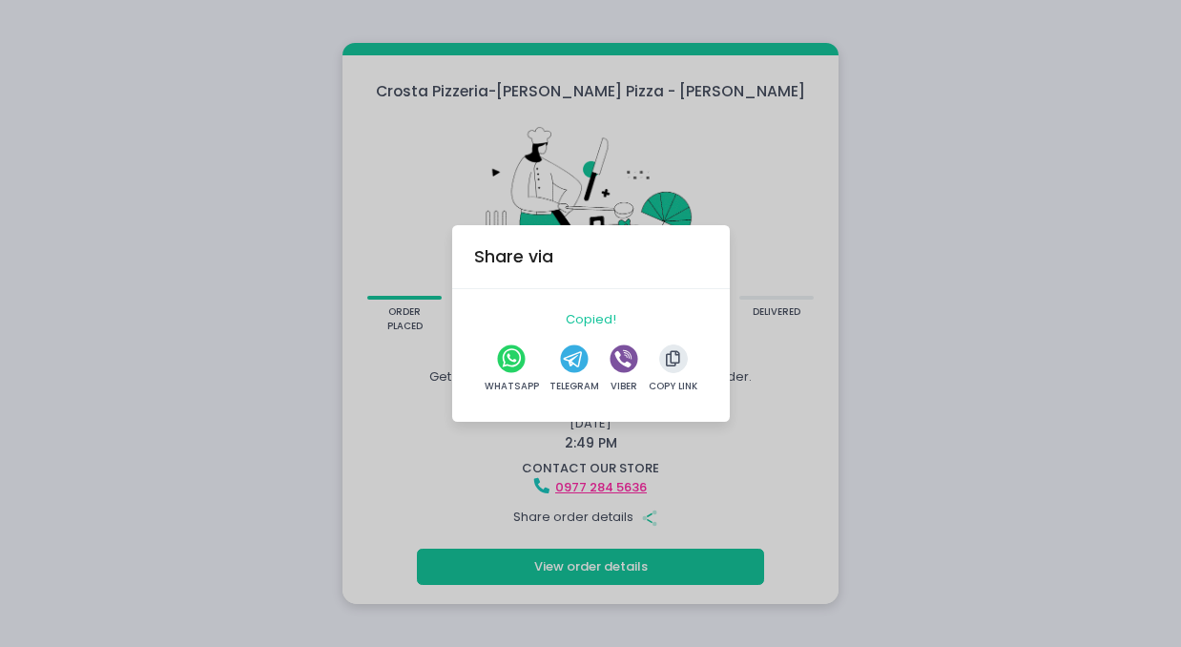
click at [907, 313] on div "Share via Copied! WhatsApp Telegram Viber Copy Link" at bounding box center [590, 323] width 1181 height 647
